Goal: Find specific page/section: Find specific page/section

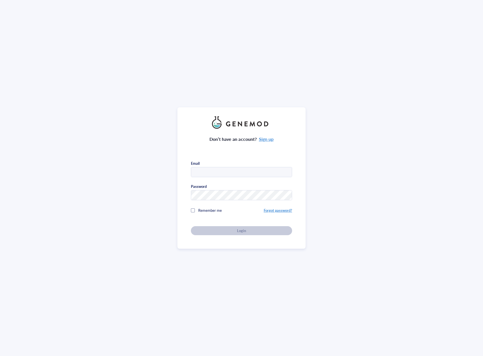
type input "dustin.williams@acepixbio.com"
click at [217, 233] on button "Login" at bounding box center [241, 230] width 101 height 9
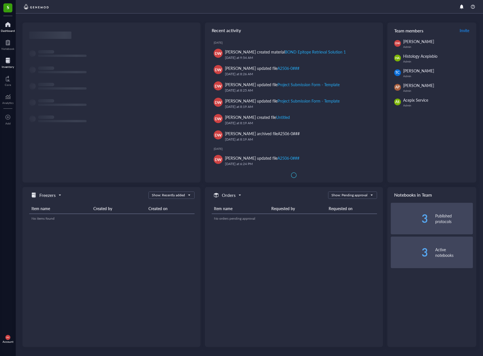
click at [8, 59] on div at bounding box center [8, 60] width 12 height 9
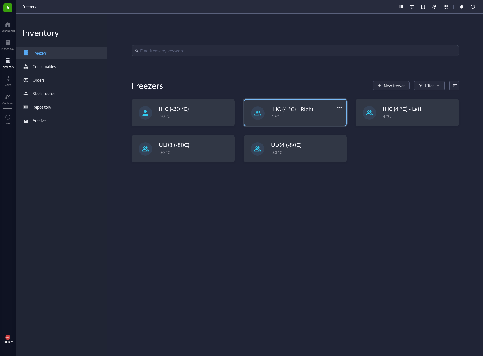
click at [324, 117] on div "4 °C" at bounding box center [307, 116] width 72 height 6
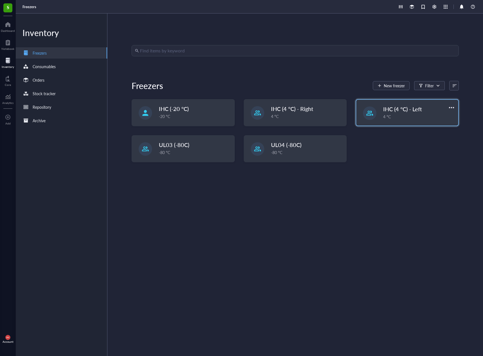
click at [383, 116] on div "4 °C" at bounding box center [419, 116] width 72 height 6
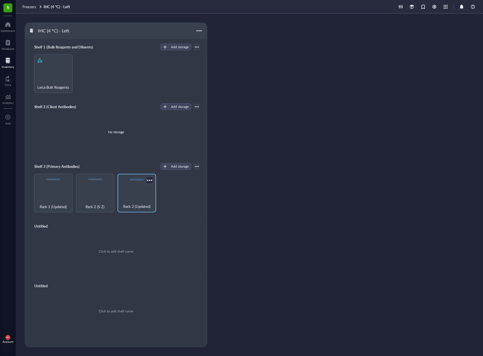
click at [142, 206] on span "Rack 2 (Updated)" at bounding box center [136, 206] width 27 height 6
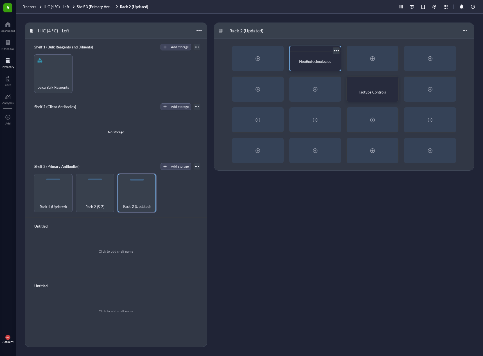
click at [320, 53] on div "NeoBiotechnologies" at bounding box center [315, 59] width 52 height 26
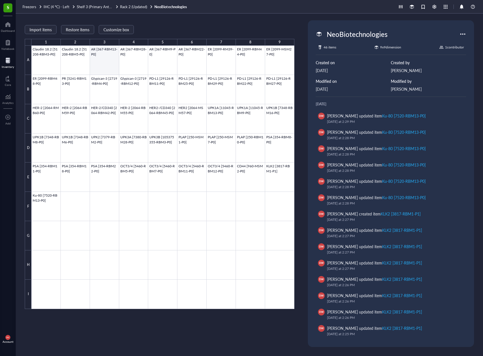
click at [107, 61] on div at bounding box center [163, 177] width 263 height 263
